Goal: Find specific page/section: Find specific page/section

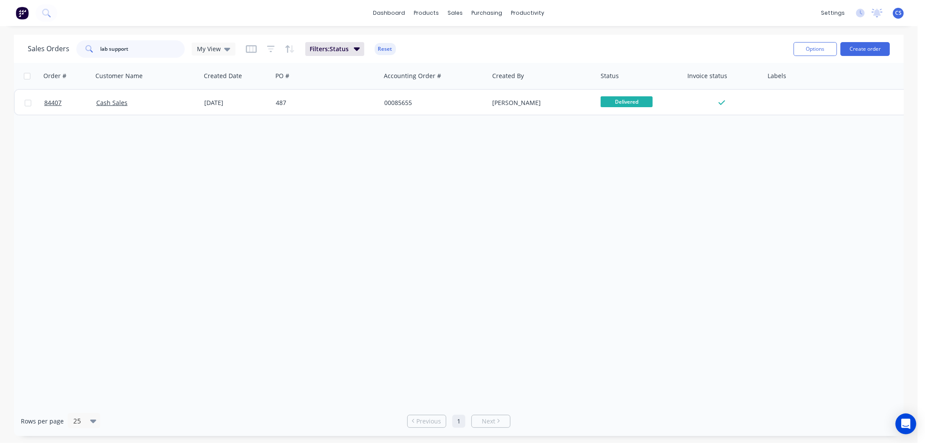
click at [144, 49] on input "lab support" at bounding box center [143, 48] width 85 height 17
click at [142, 49] on input "lab support" at bounding box center [143, 48] width 85 height 17
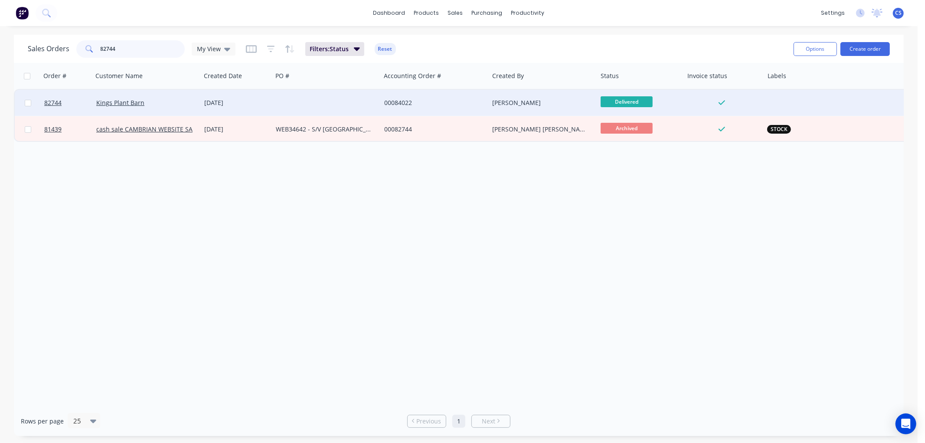
type input "82744"
click at [316, 98] on div at bounding box center [326, 103] width 108 height 26
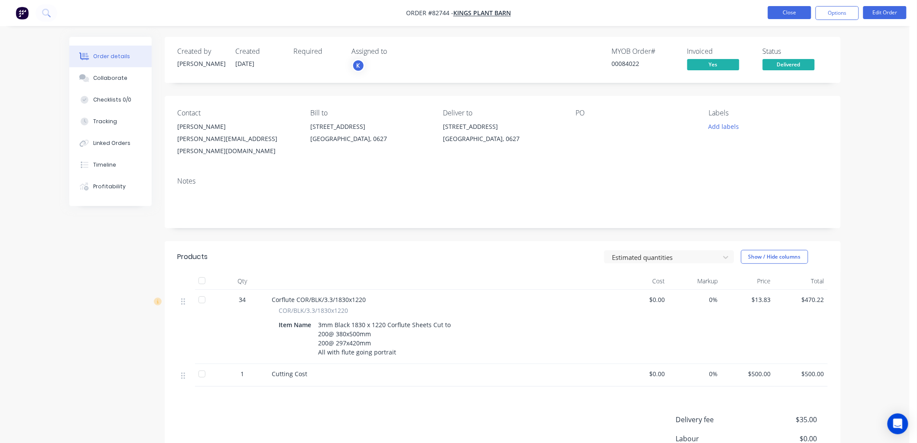
click at [791, 14] on button "Close" at bounding box center [789, 12] width 43 height 13
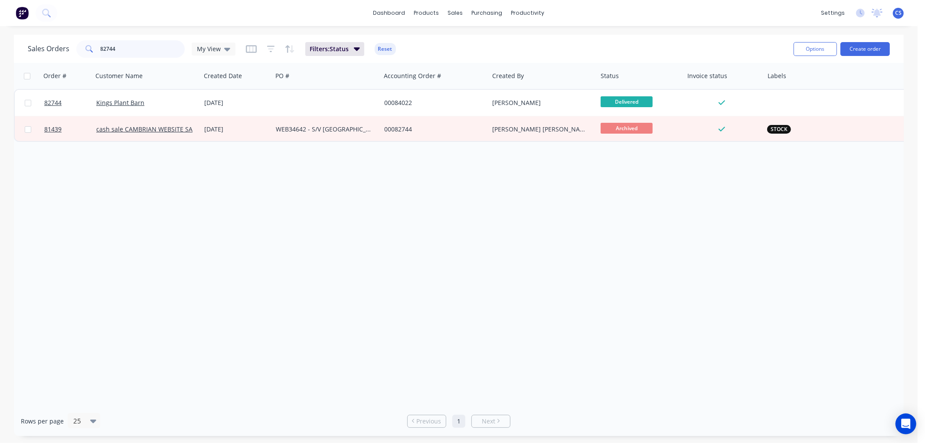
click at [139, 46] on input "82744" at bounding box center [143, 48] width 85 height 17
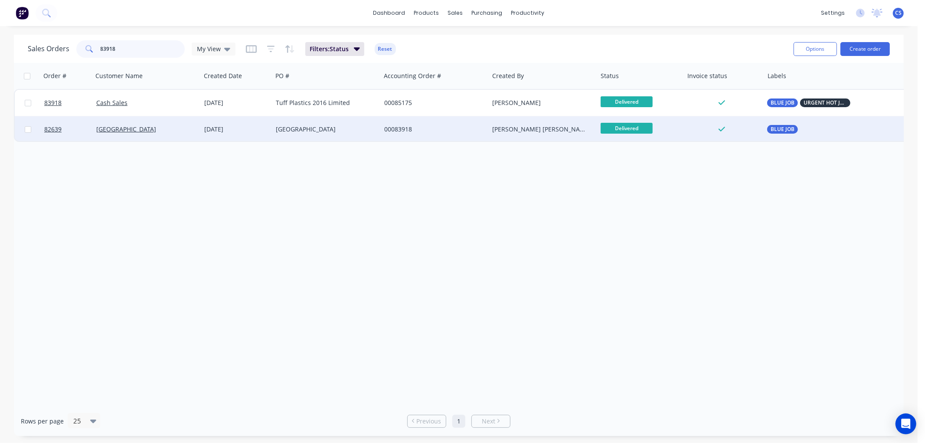
type input "83918"
click at [304, 123] on div "[GEOGRAPHIC_DATA]" at bounding box center [326, 129] width 108 height 26
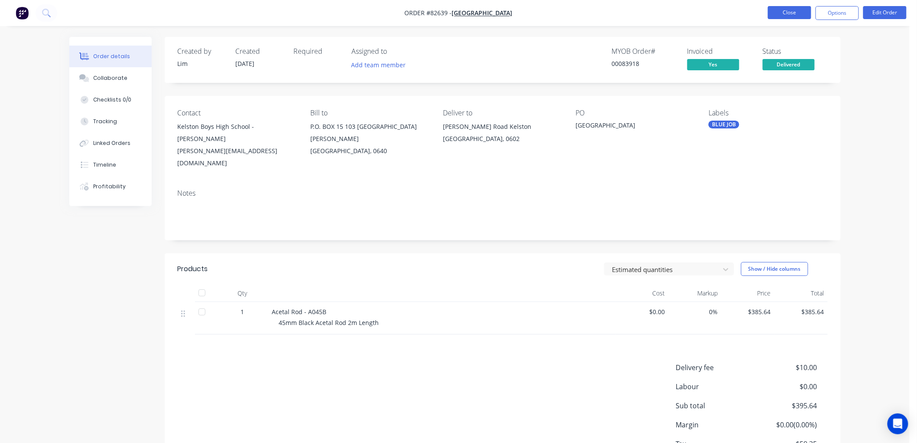
click at [801, 10] on button "Close" at bounding box center [789, 12] width 43 height 13
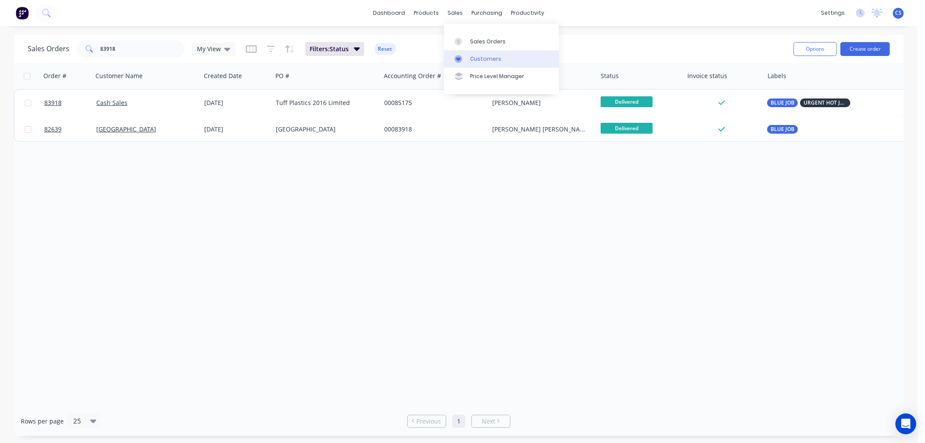
click at [464, 59] on div at bounding box center [460, 59] width 13 height 8
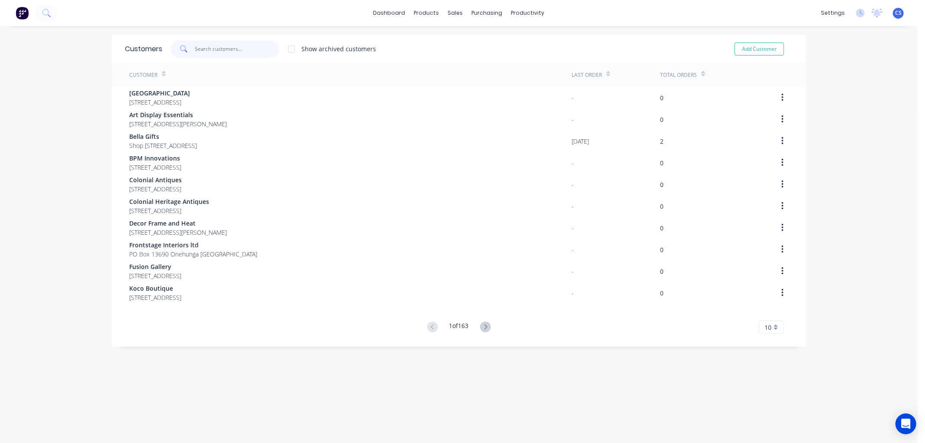
click at [221, 46] on input "text" at bounding box center [237, 48] width 85 height 17
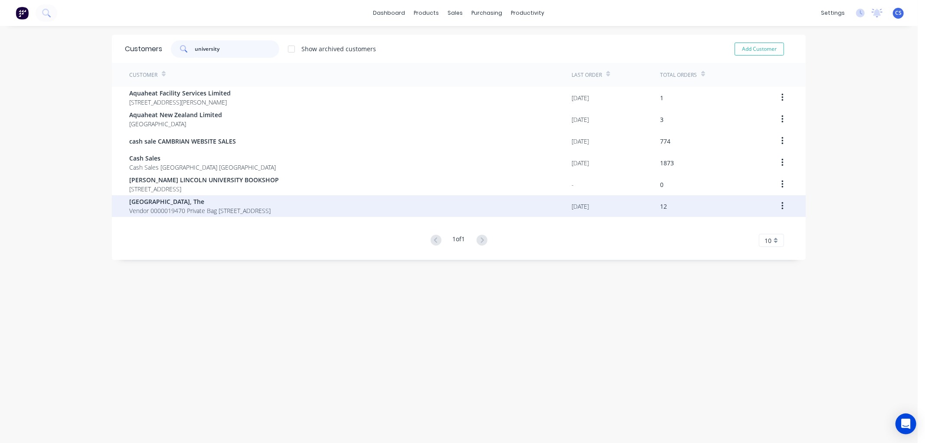
type input "university"
click at [179, 205] on span "[GEOGRAPHIC_DATA], The" at bounding box center [199, 201] width 141 height 9
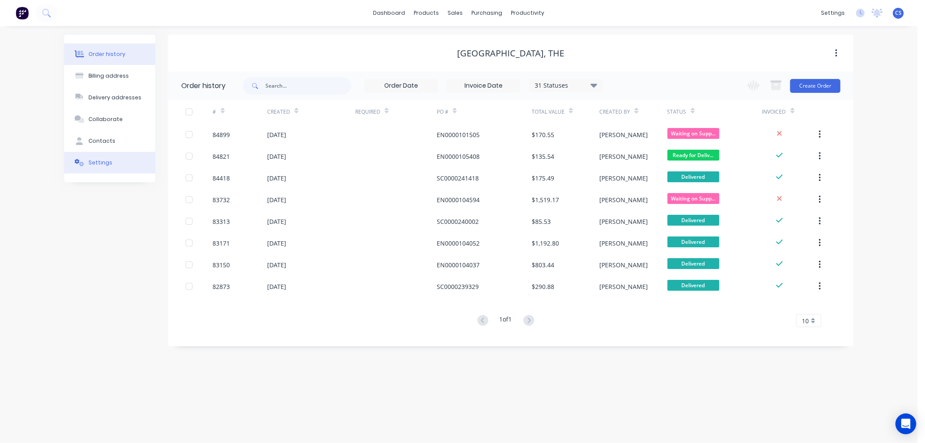
click at [103, 163] on div "Settings" at bounding box center [100, 163] width 24 height 8
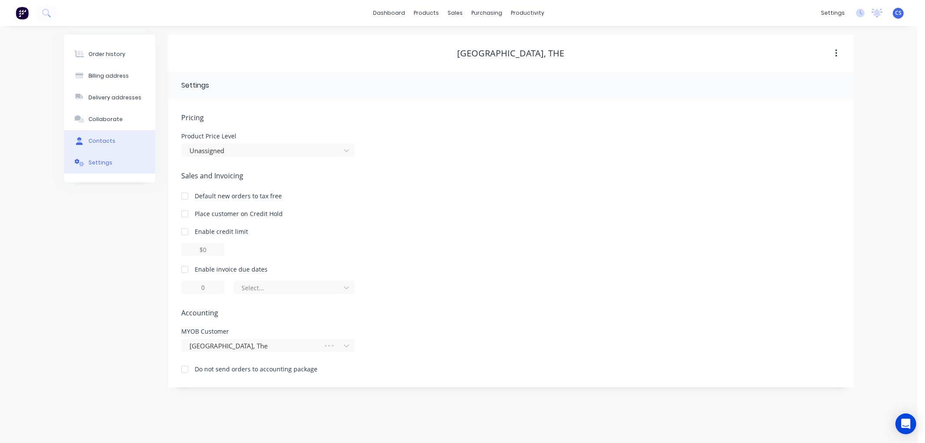
click at [106, 140] on div "Contacts" at bounding box center [101, 141] width 27 height 8
select select "AU"
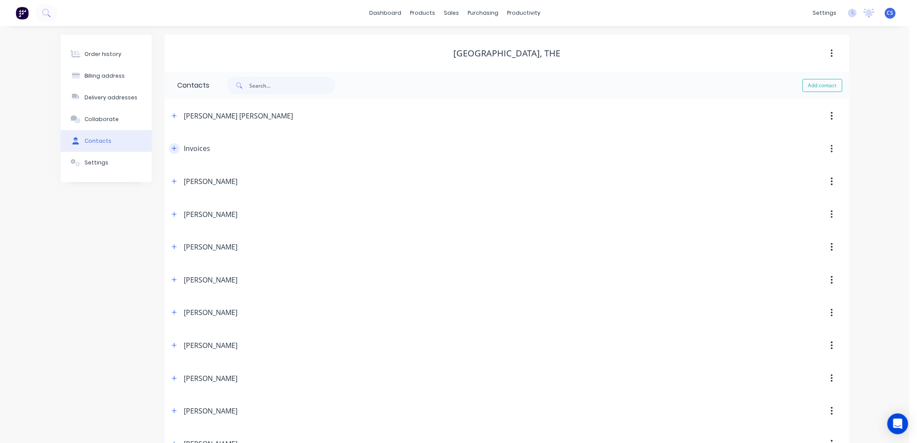
click at [172, 149] on icon "button" at bounding box center [174, 148] width 5 height 6
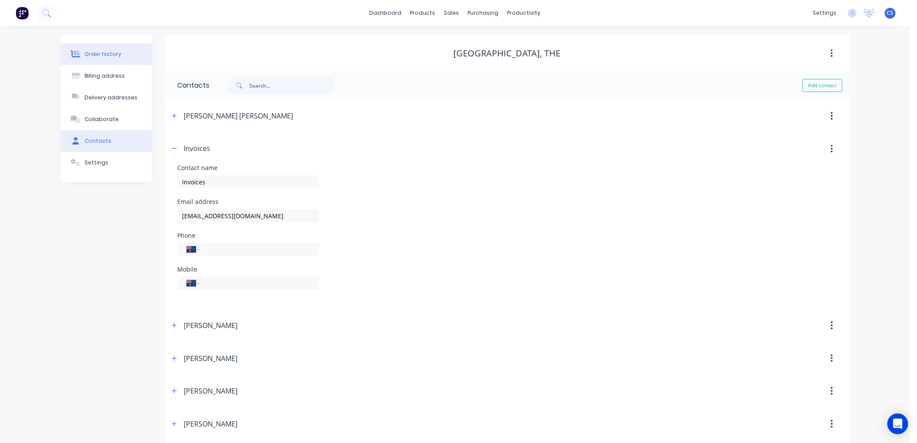
click at [101, 50] on div "Order history" at bounding box center [103, 54] width 37 height 8
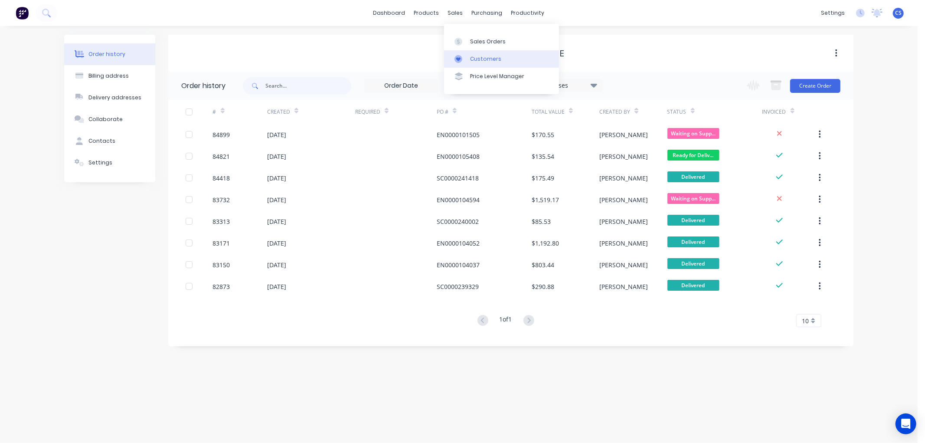
click at [487, 60] on div "Customers" at bounding box center [485, 59] width 31 height 8
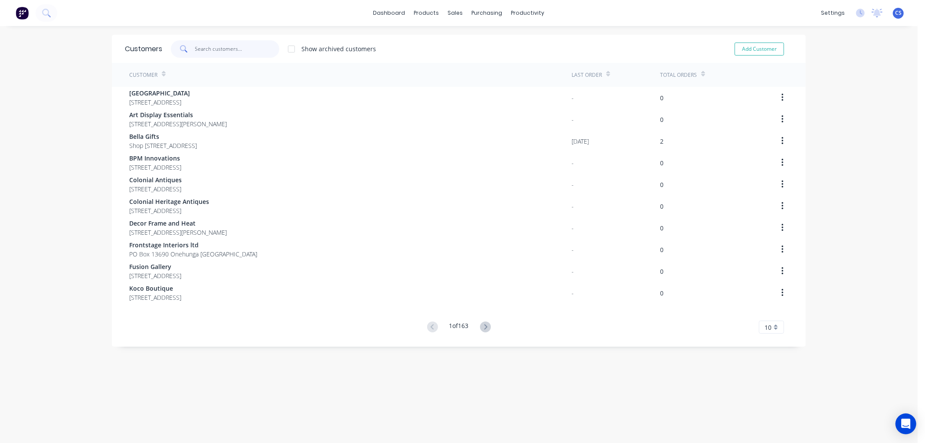
click at [228, 49] on input "text" at bounding box center [237, 48] width 85 height 17
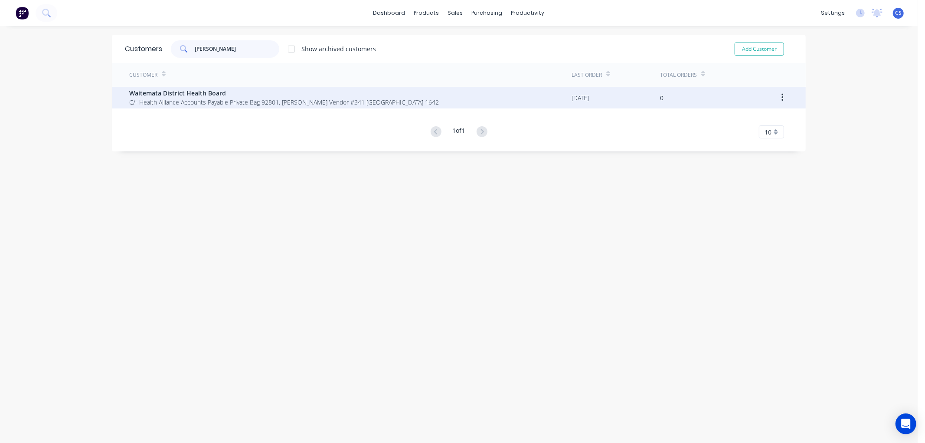
type input "[PERSON_NAME]"
click at [243, 103] on span "C/- Health Alliance Accounts Payable Private Bag 92801, [PERSON_NAME] Vendor #3…" at bounding box center [284, 102] width 310 height 9
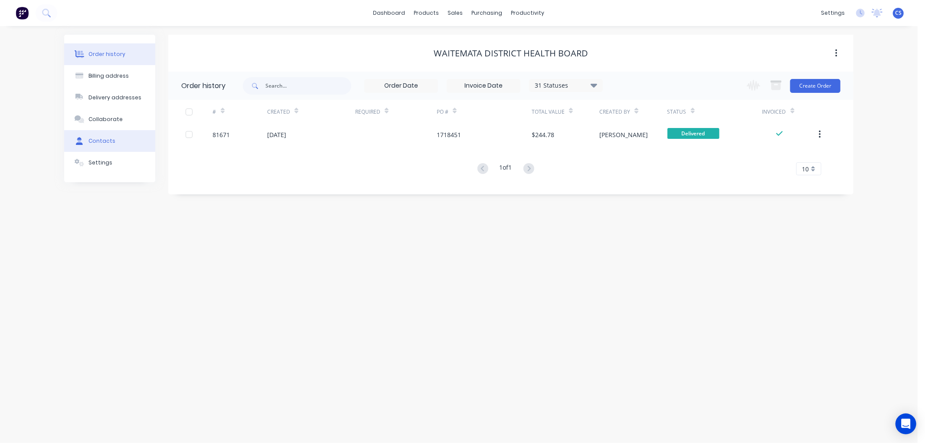
click at [114, 140] on button "Contacts" at bounding box center [109, 141] width 91 height 22
click at [110, 50] on div "Order history" at bounding box center [106, 54] width 37 height 8
